Goal: Transaction & Acquisition: Download file/media

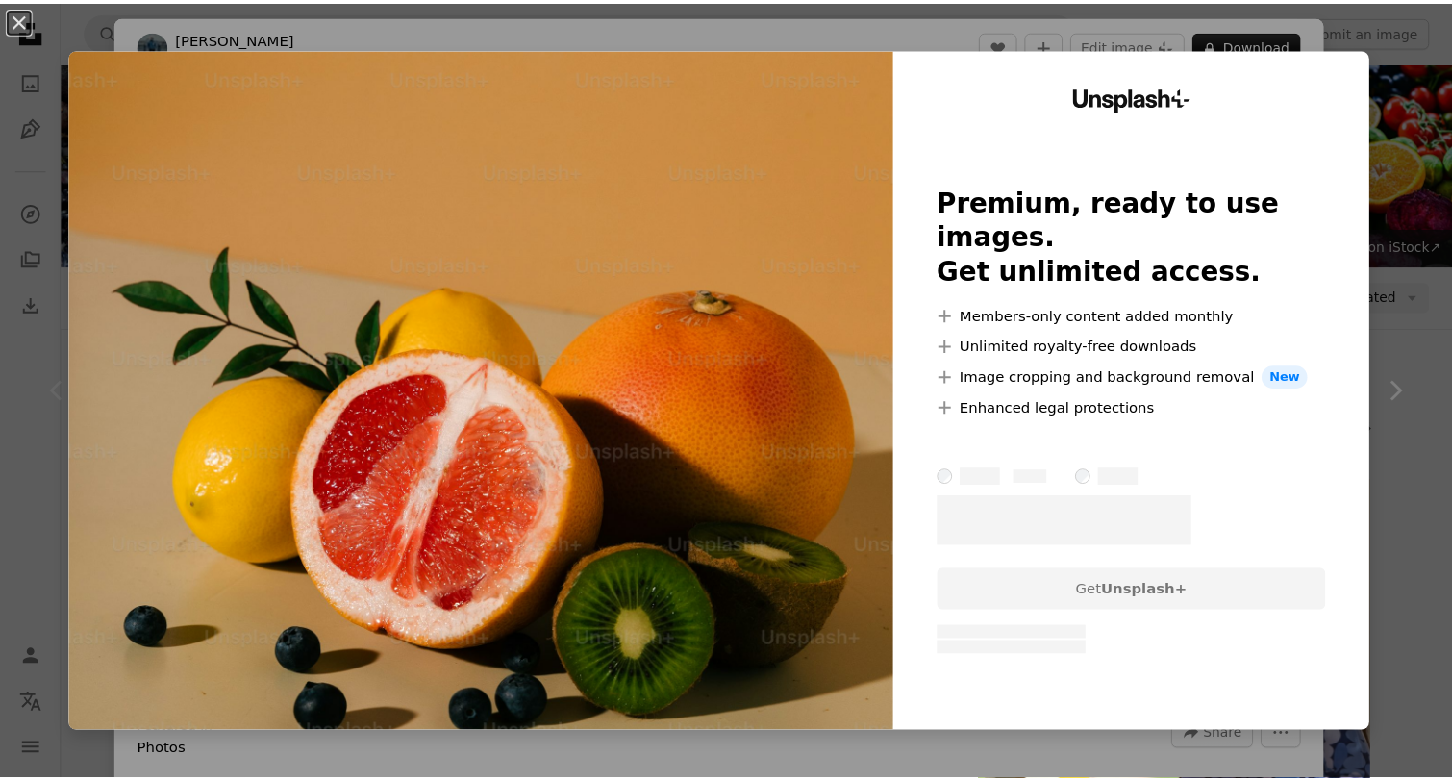
scroll to position [424, 0]
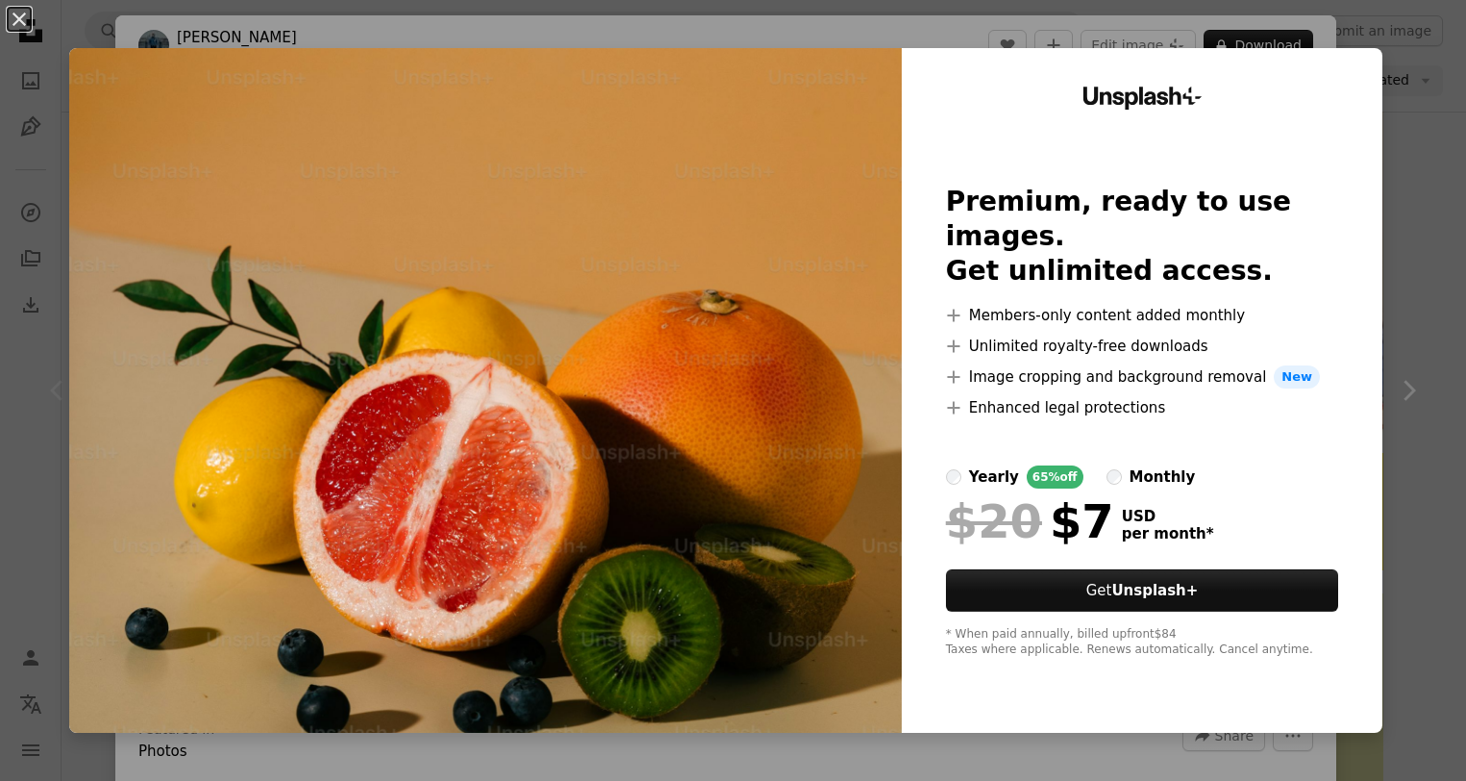
click at [1400, 172] on div "An X shape Unsplash+ Premium, ready to use images. Get unlimited access. A plus…" at bounding box center [733, 390] width 1466 height 781
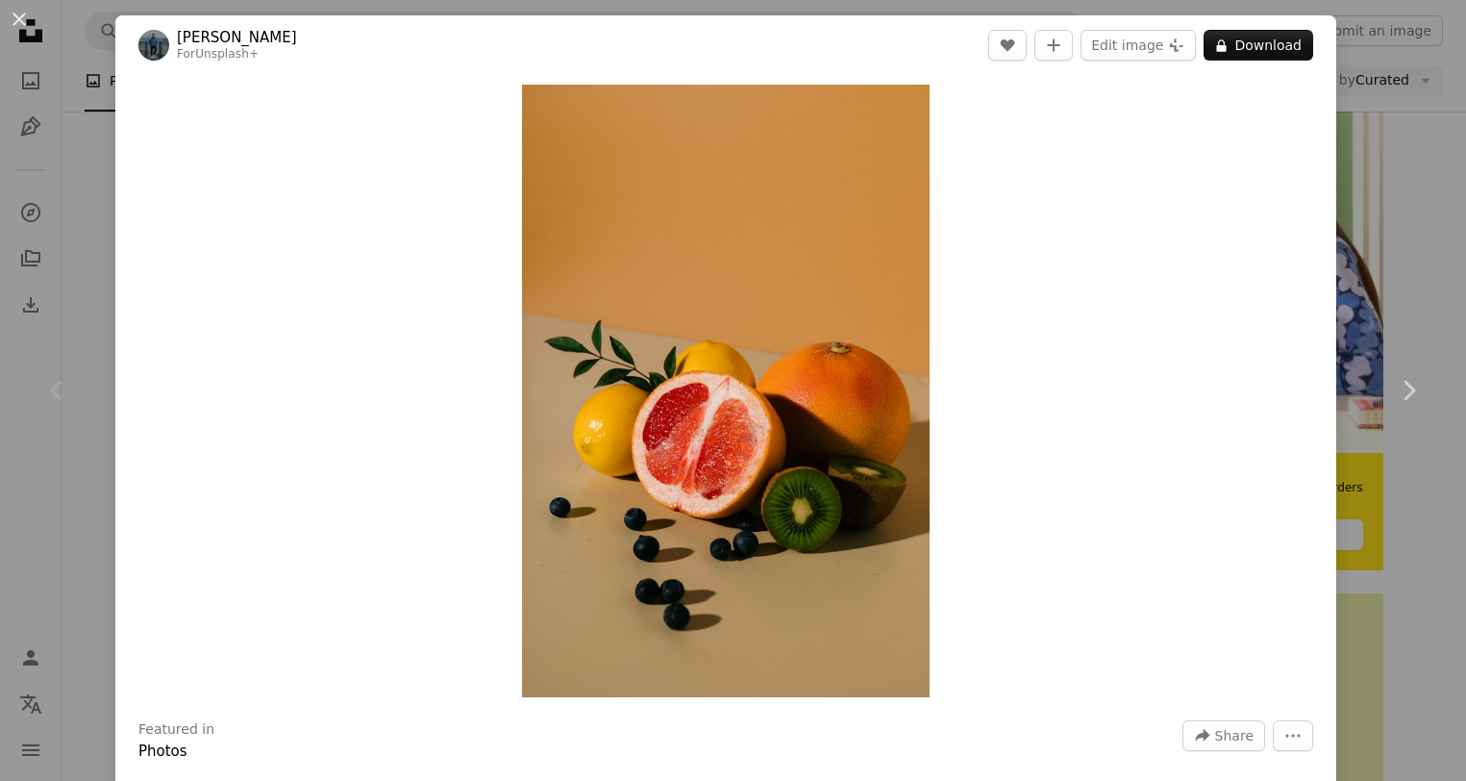
click at [1375, 161] on div "An X shape Chevron left Chevron right [PERSON_NAME] For Unsplash+ A heart A plu…" at bounding box center [733, 390] width 1466 height 781
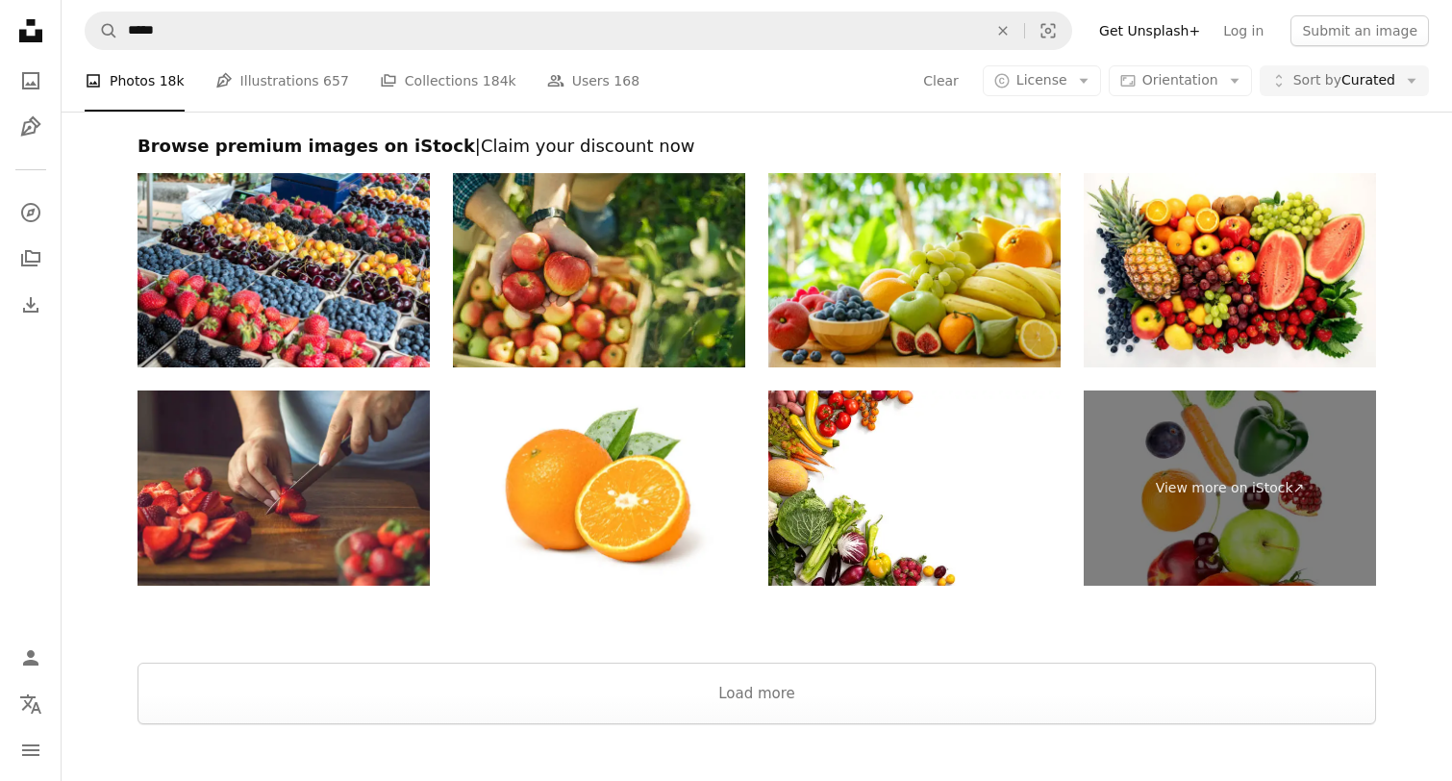
scroll to position [4377, 0]
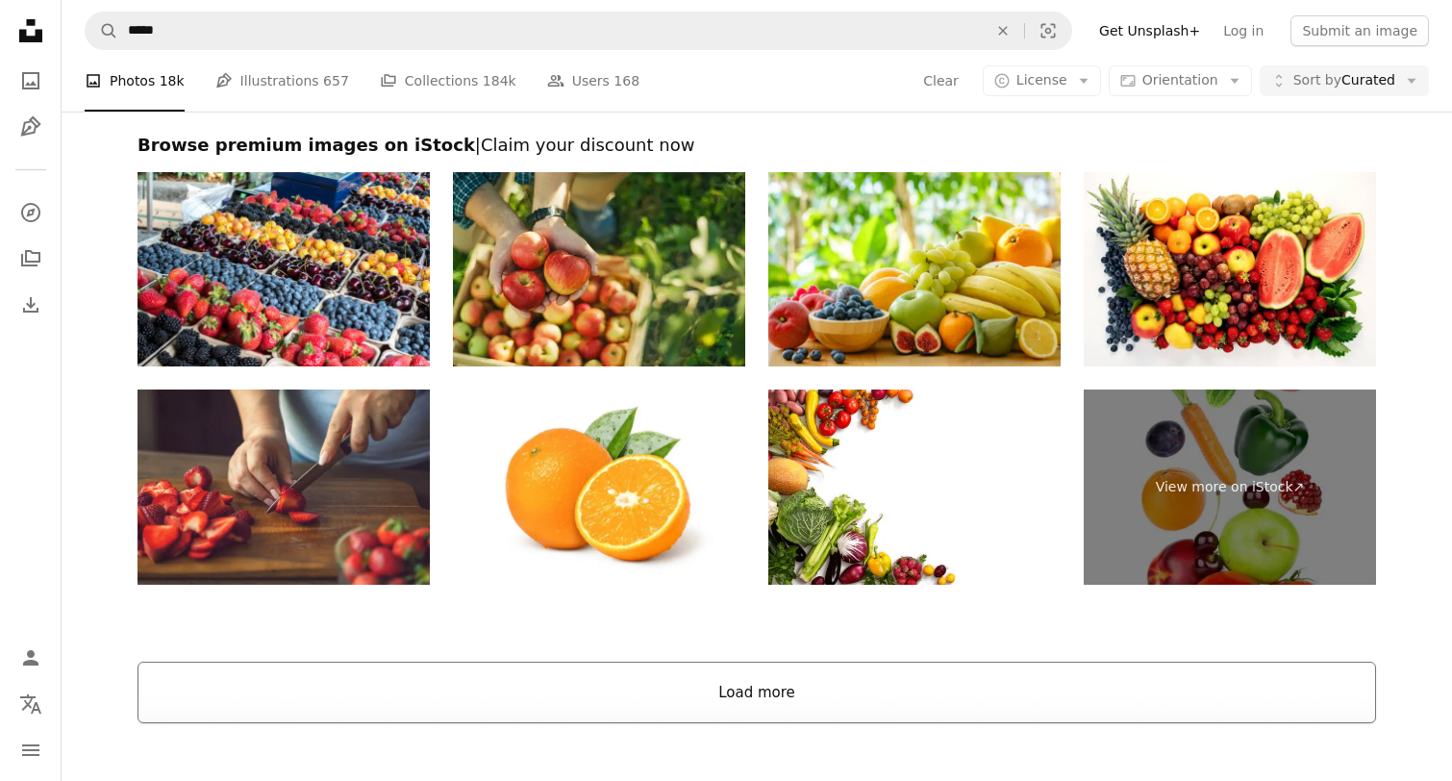
click at [728, 703] on button "Load more" at bounding box center [757, 693] width 1239 height 62
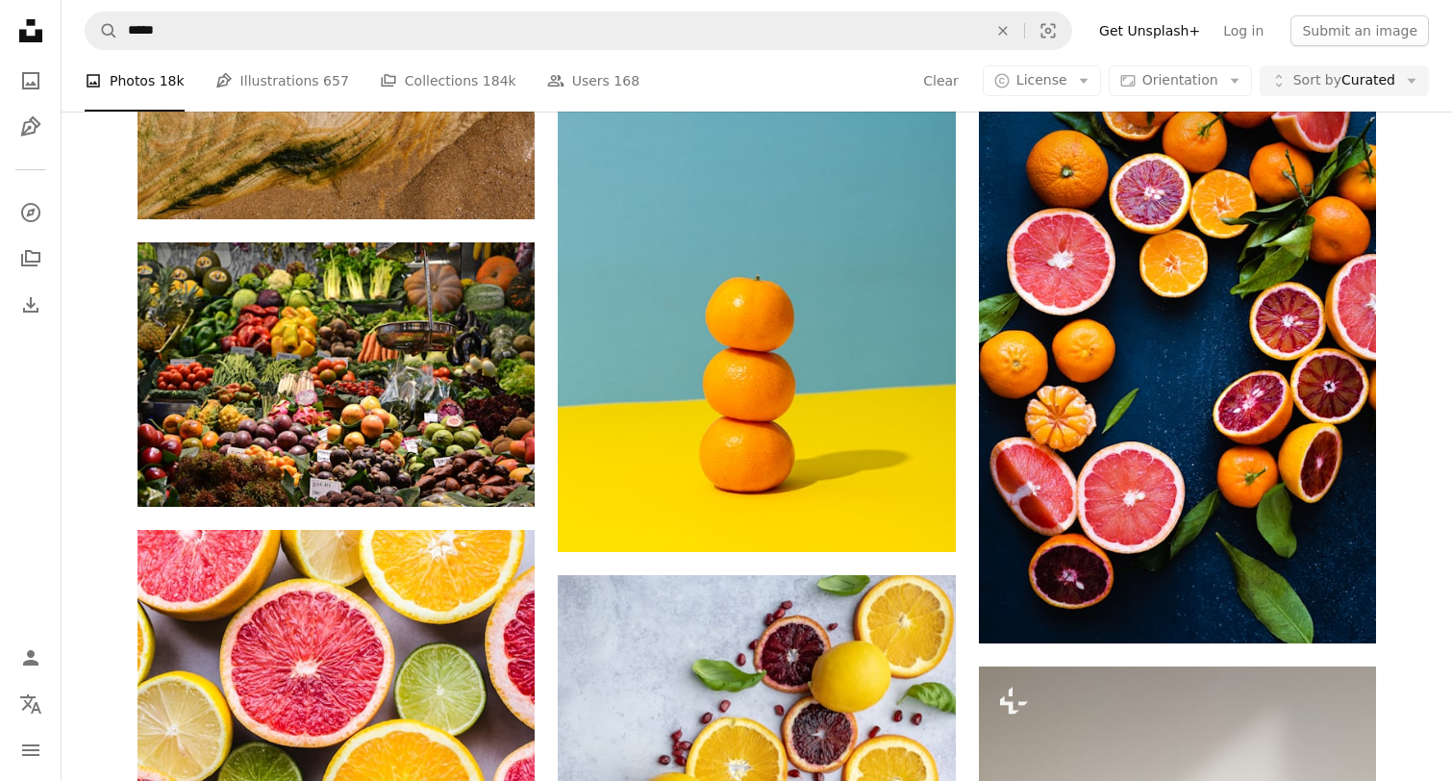
scroll to position [8020, 0]
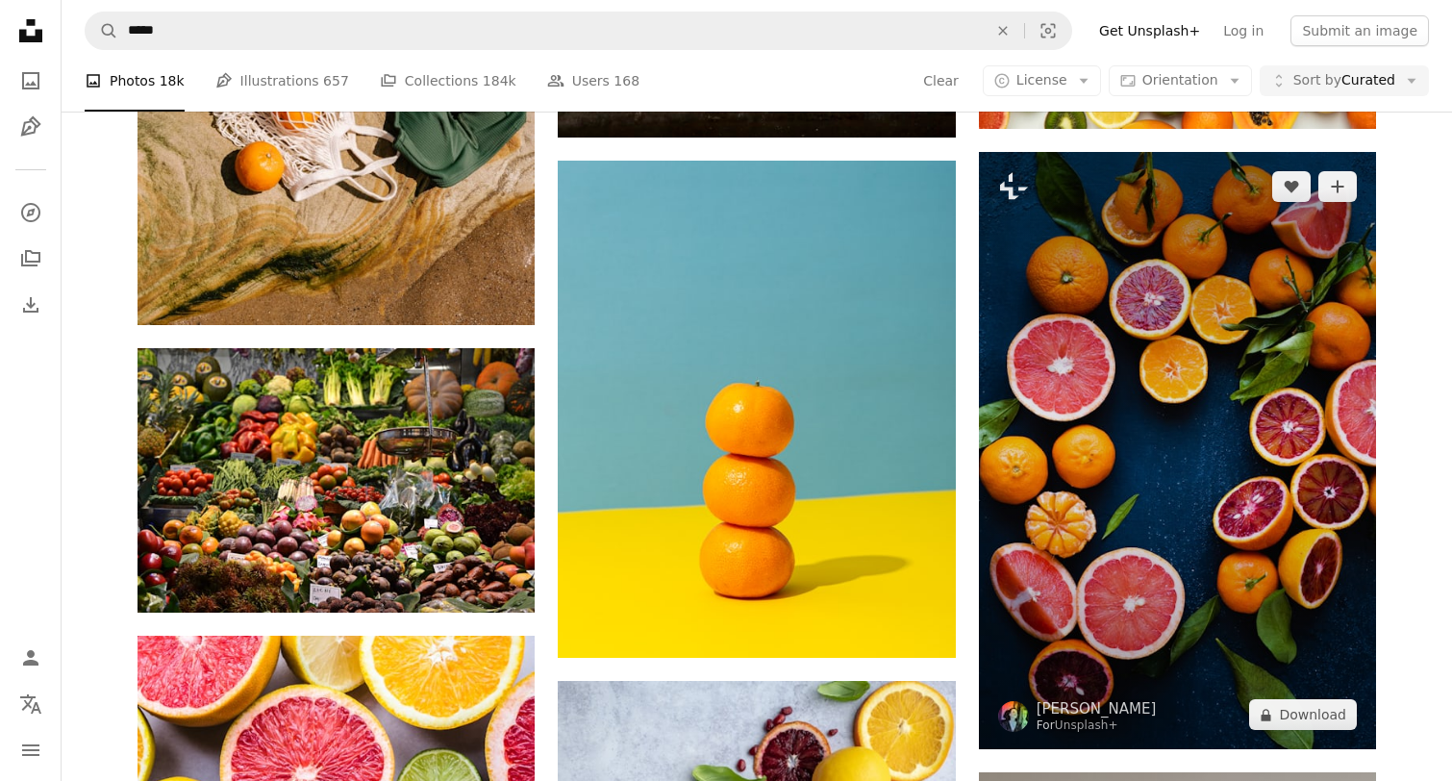
click at [1168, 543] on img at bounding box center [1177, 450] width 397 height 597
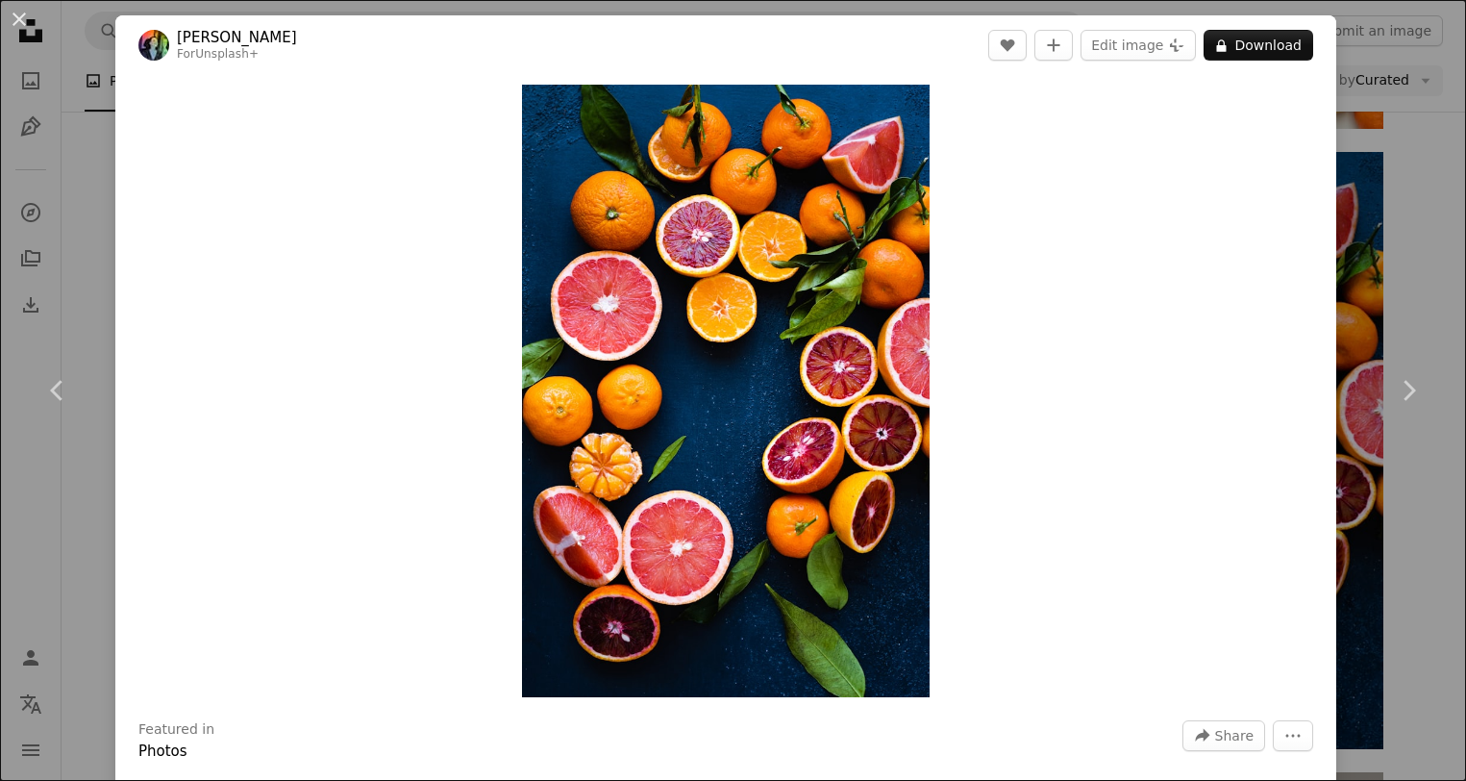
click at [1348, 539] on div "An X shape Chevron left Chevron right [PERSON_NAME] For Unsplash+ A heart A plu…" at bounding box center [733, 390] width 1466 height 781
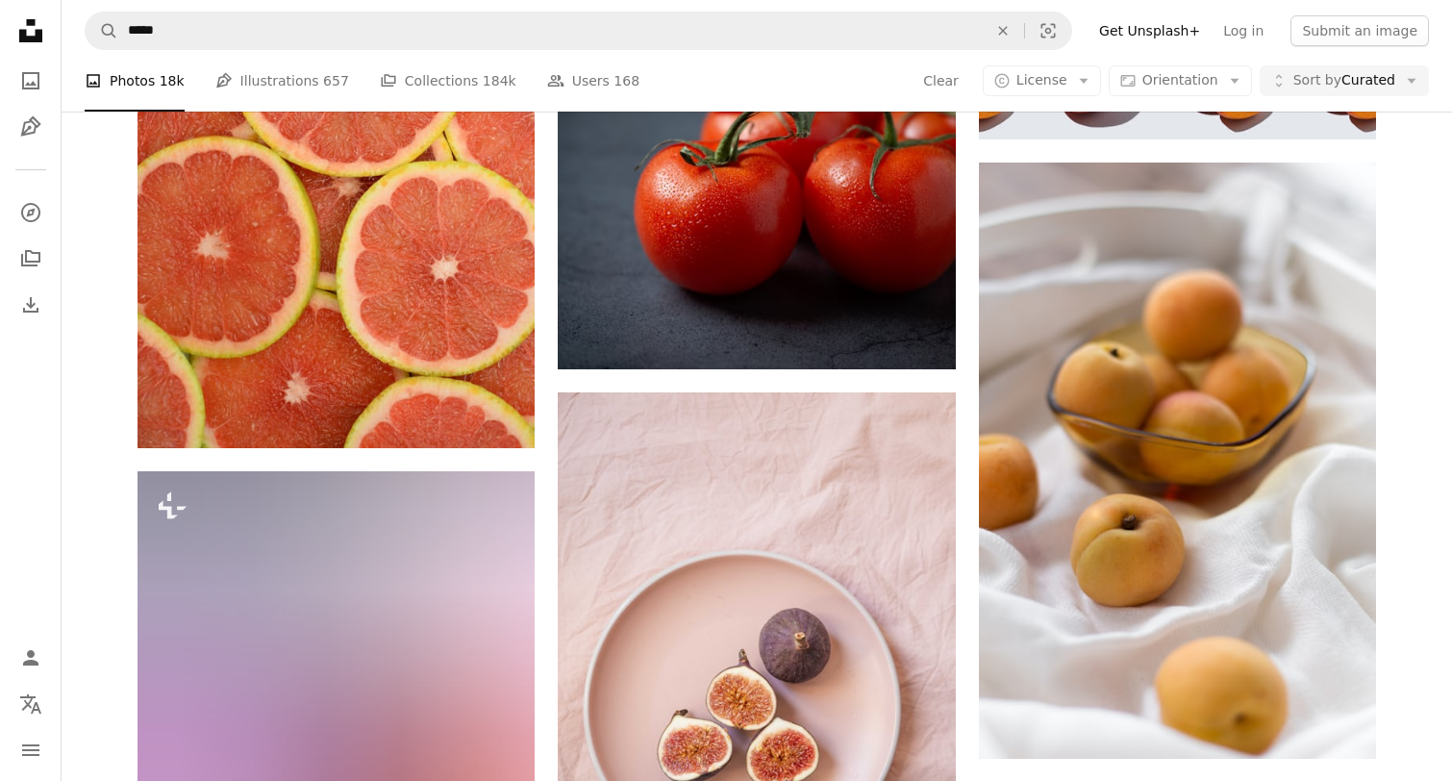
scroll to position [21239, 0]
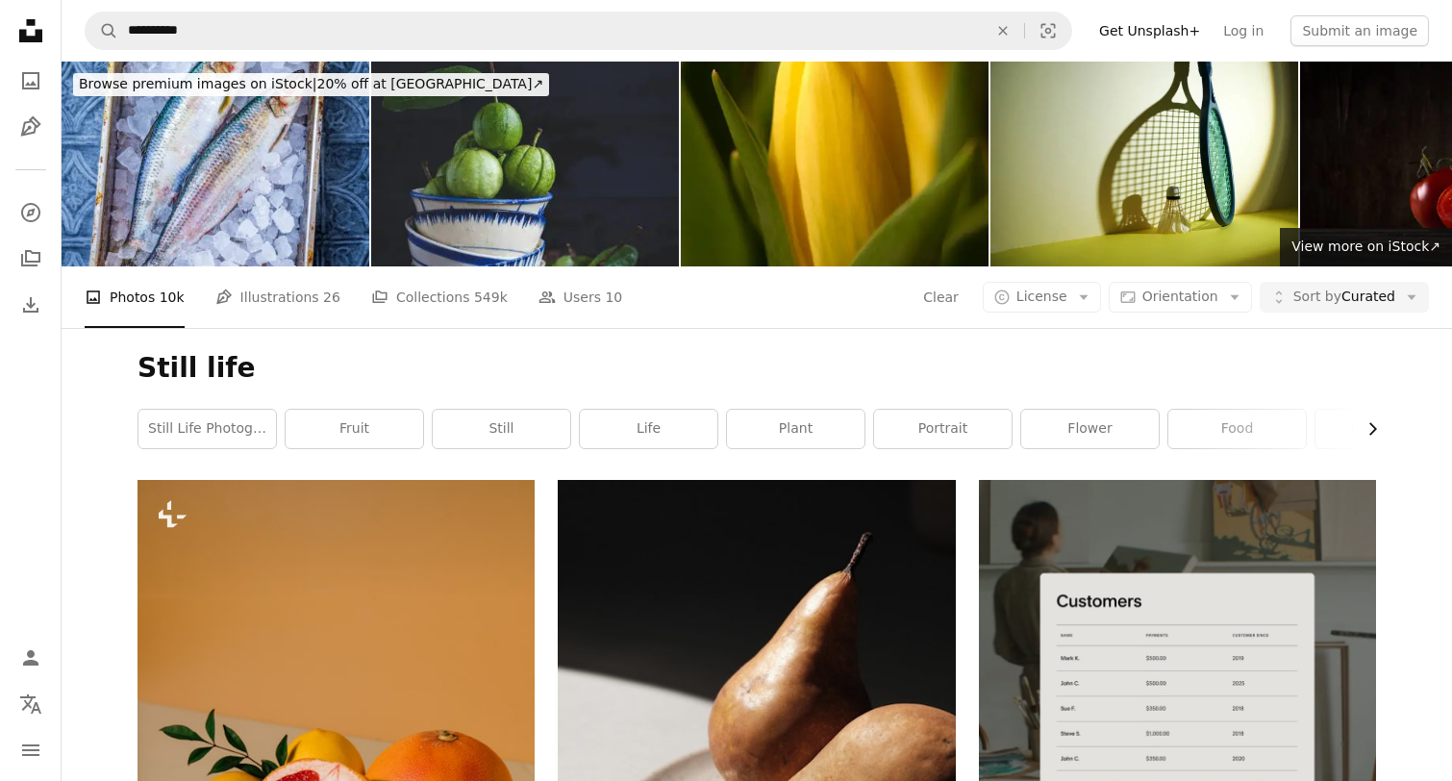
click at [1370, 440] on button "Chevron right" at bounding box center [1365, 429] width 21 height 38
click at [1369, 440] on button "Chevron right" at bounding box center [1365, 429] width 21 height 38
click at [852, 430] on link "reference" at bounding box center [865, 429] width 138 height 38
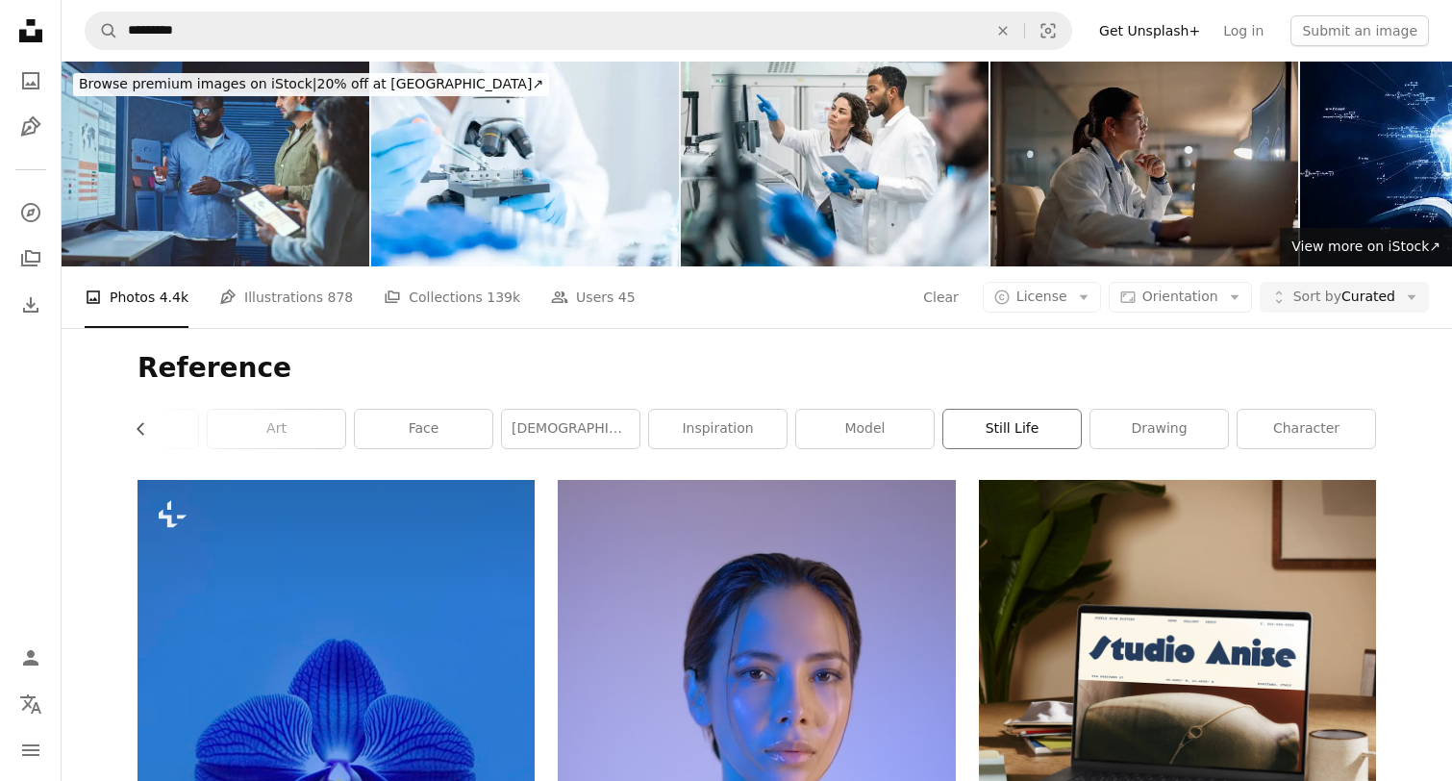
click at [1008, 435] on link "still life" at bounding box center [1012, 429] width 138 height 38
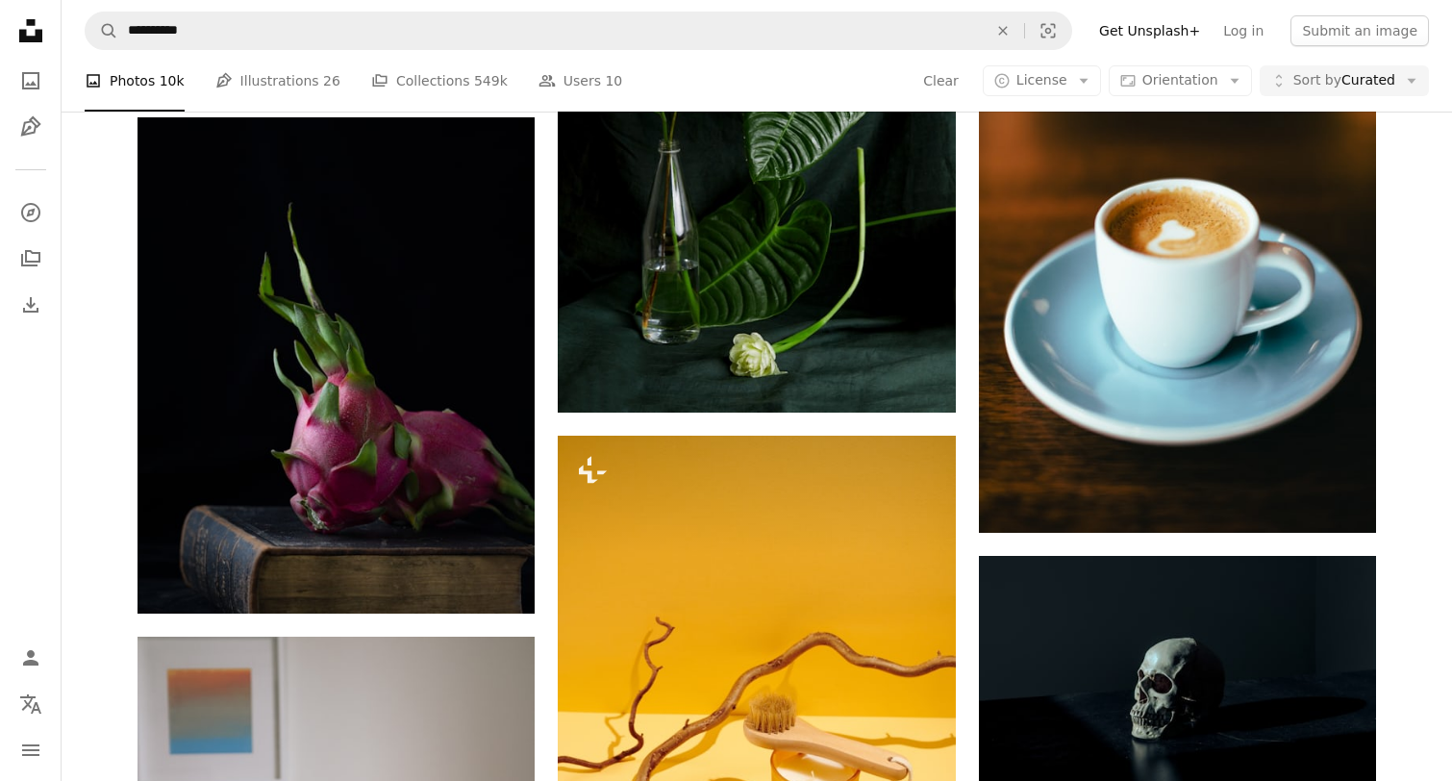
scroll to position [10301, 0]
